Goal: Find specific fact

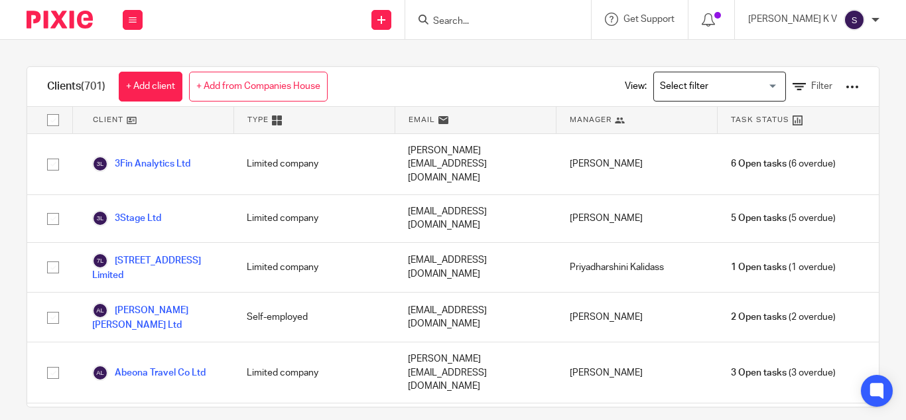
click at [486, 17] on input "Search" at bounding box center [491, 22] width 119 height 12
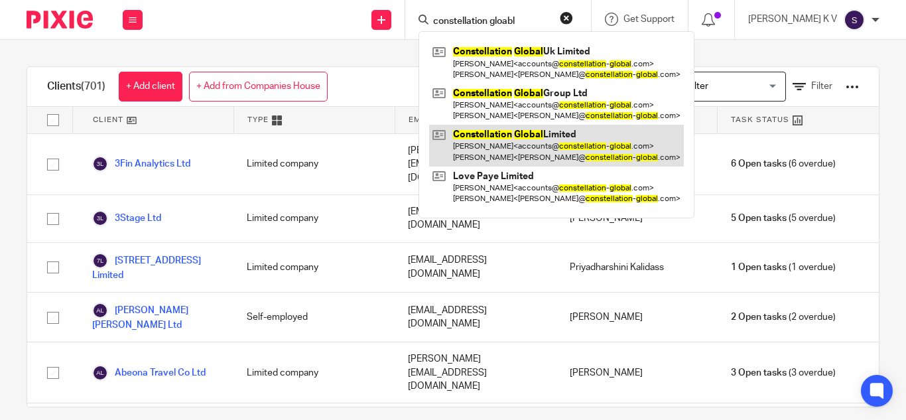
type input "constellation gloabl"
click at [574, 137] on link at bounding box center [556, 145] width 255 height 41
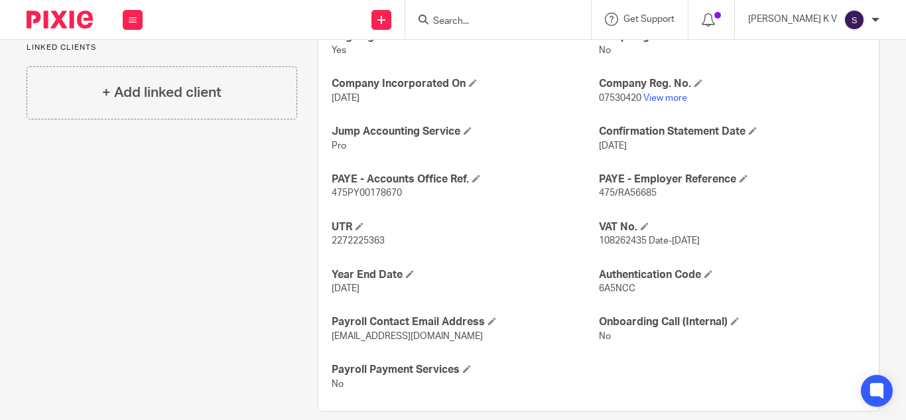
scroll to position [531, 0]
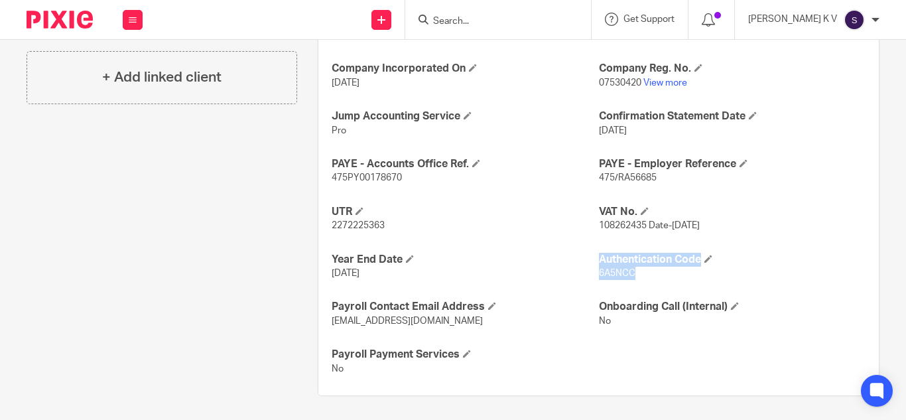
drag, startPoint x: 590, startPoint y: 272, endPoint x: 639, endPoint y: 279, distance: 49.6
click at [639, 279] on div "Ongoing CoSec Client Yes Jump Registered Address No Company Incorporated On 15 …" at bounding box center [598, 195] width 561 height 401
click at [639, 279] on p "6A5NCC" at bounding box center [732, 273] width 267 height 13
drag, startPoint x: 629, startPoint y: 271, endPoint x: 584, endPoint y: 272, distance: 45.1
click at [584, 272] on div "Ongoing CoSec Client Yes Jump Registered Address No Company Incorporated On 15 …" at bounding box center [598, 195] width 561 height 401
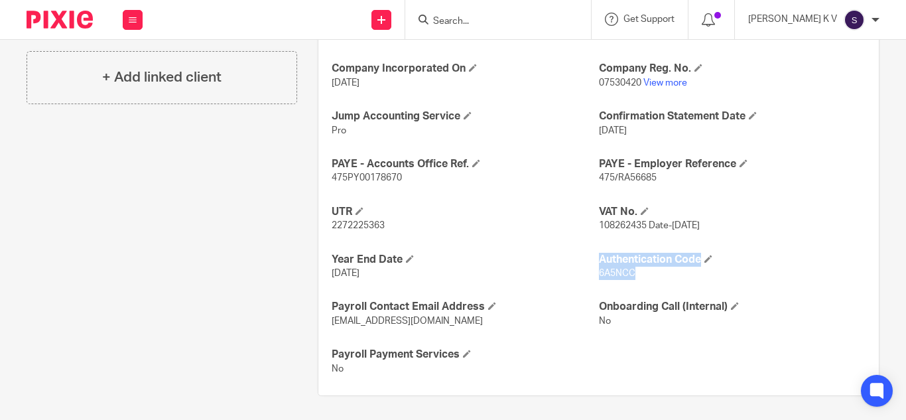
click at [582, 272] on p "31 Dec 2024" at bounding box center [465, 273] width 267 height 13
drag, startPoint x: 591, startPoint y: 273, endPoint x: 630, endPoint y: 279, distance: 39.0
click at [628, 280] on div "Ongoing CoSec Client Yes Jump Registered Address No Company Incorporated On 15 …" at bounding box center [598, 195] width 561 height 401
click at [630, 279] on p "6A5NCC" at bounding box center [732, 273] width 267 height 13
drag, startPoint x: 592, startPoint y: 273, endPoint x: 632, endPoint y: 278, distance: 39.5
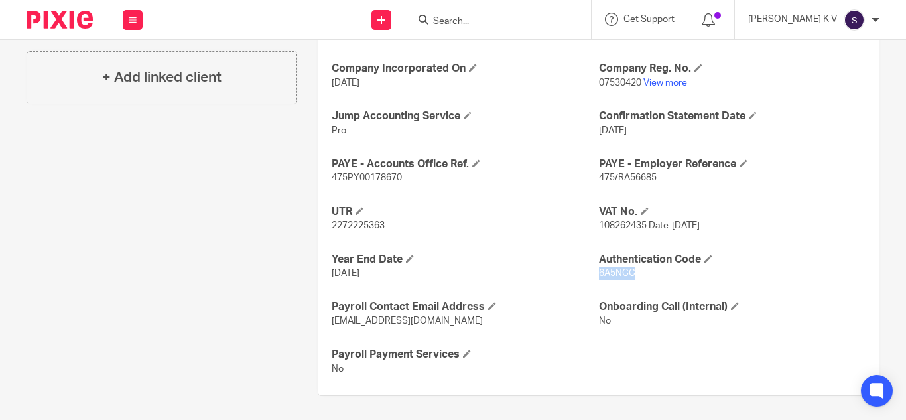
click at [632, 278] on p "6A5NCC" at bounding box center [732, 273] width 267 height 13
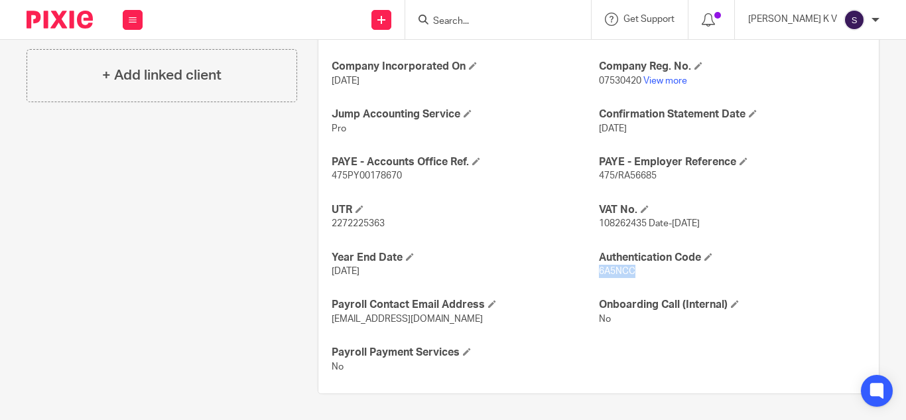
scroll to position [533, 0]
copy span "6A5NCC"
